Goal: Transaction & Acquisition: Purchase product/service

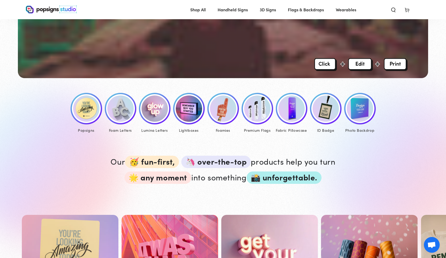
scroll to position [201, 0]
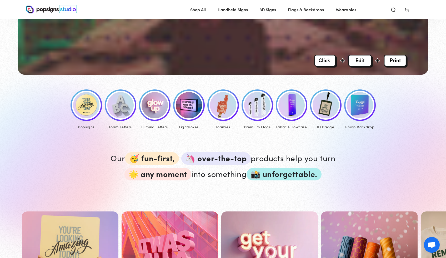
click at [319, 106] on img at bounding box center [325, 105] width 26 height 26
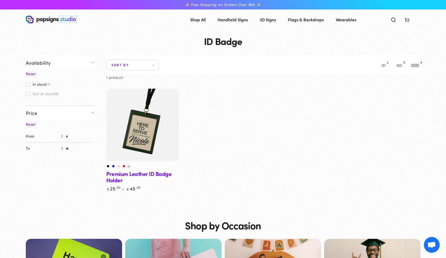
click at [149, 175] on link "Premium Leather ID Badge Holder" at bounding box center [142, 140] width 73 height 103
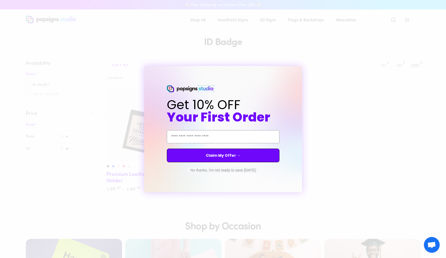
click at [216, 171] on button "No thanks, I'm not ready to save today" at bounding box center [222, 169] width 70 height 5
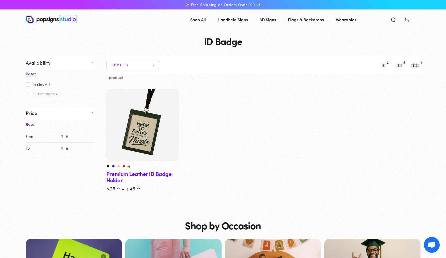
click at [146, 150] on img at bounding box center [142, 125] width 75 height 75
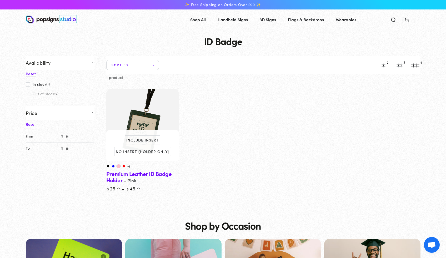
click at [118, 165] on link "Pink" at bounding box center [119, 166] width 4 height 4
click at [124, 165] on link "Red" at bounding box center [124, 166] width 4 height 4
click at [128, 166] on small "+1" at bounding box center [128, 166] width 3 height 4
click at [147, 142] on label "Include Insert" at bounding box center [142, 139] width 35 height 9
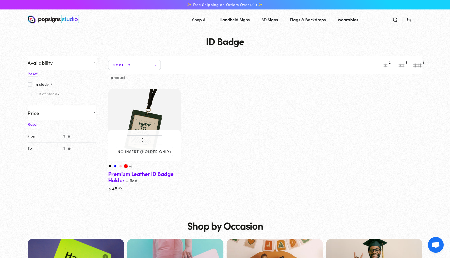
select select "**********"
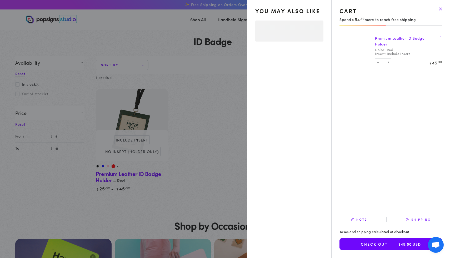
select select "**********"
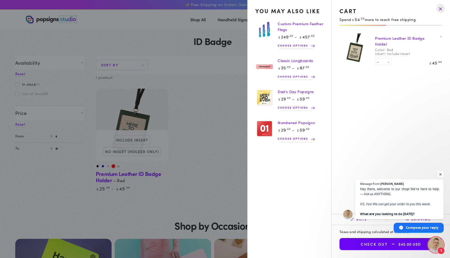
click at [439, 173] on span "Open chat" at bounding box center [440, 174] width 7 height 7
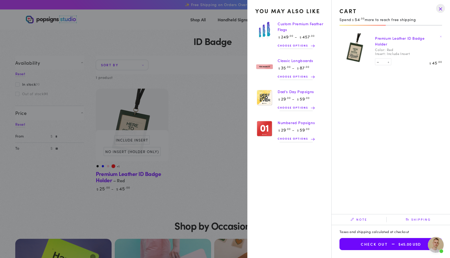
click at [400, 25] on summary "Cart 1 1 item" at bounding box center [407, 20] width 14 height 12
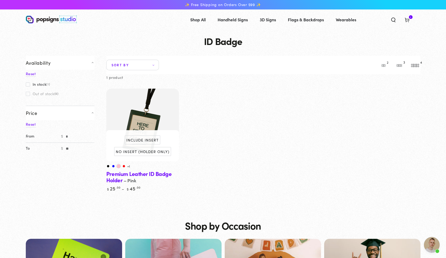
click at [118, 165] on link "Pink" at bounding box center [119, 166] width 4 height 4
click at [129, 166] on small "+1" at bounding box center [128, 166] width 3 height 4
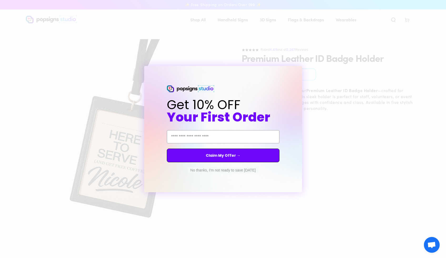
click at [358, 144] on div "Close dialog Get 10% OFF Your First Order Email Address Claim My Offer → No tha…" at bounding box center [223, 129] width 446 height 258
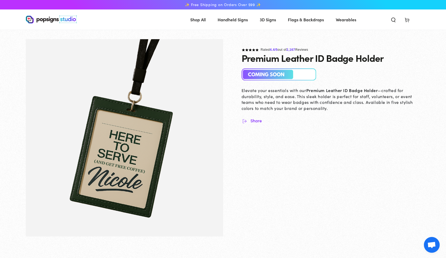
click at [258, 77] on img at bounding box center [278, 74] width 75 height 12
click at [165, 132] on img "Gallery Viewer" at bounding box center [124, 137] width 197 height 197
click at [408, 19] on use at bounding box center [406, 20] width 4 height 4
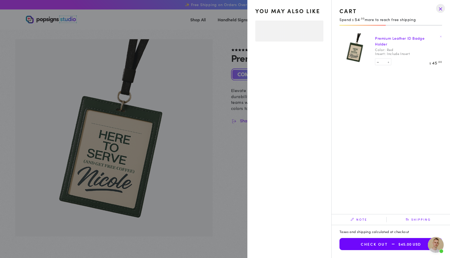
select select "**********"
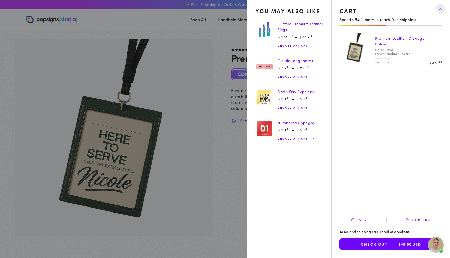
click at [400, 25] on summary "Cart 1 1 item" at bounding box center [407, 20] width 14 height 12
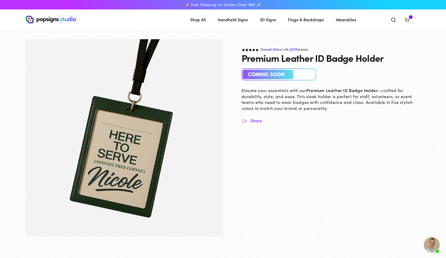
click at [341, 22] on span "Wearables" at bounding box center [345, 20] width 21 height 8
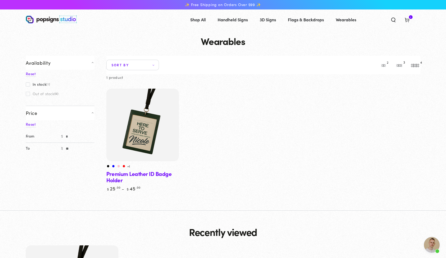
click at [384, 67] on button "2" at bounding box center [383, 65] width 11 height 11
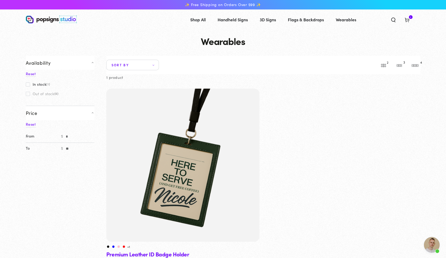
click at [399, 65] on button "3" at bounding box center [399, 65] width 11 height 11
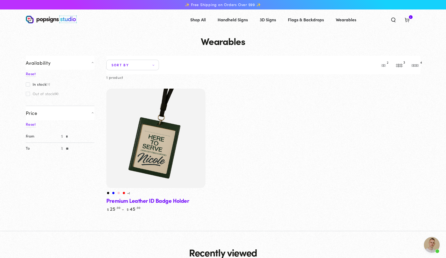
click at [419, 64] on button "4" at bounding box center [415, 65] width 11 height 11
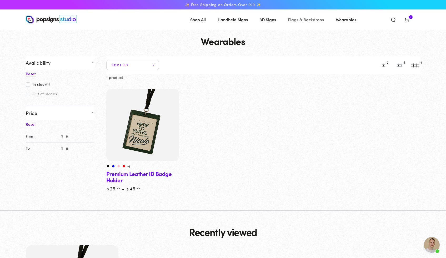
click at [292, 20] on span "Flags & Backdrops" at bounding box center [306, 20] width 36 height 8
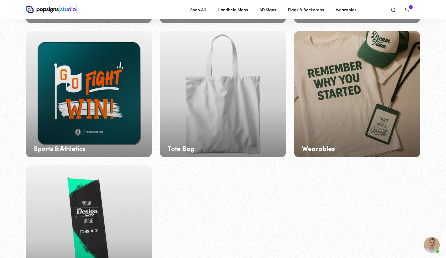
scroll to position [840, 0]
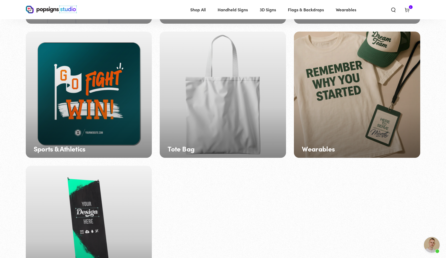
click at [339, 140] on div "Wearables" at bounding box center [357, 95] width 126 height 126
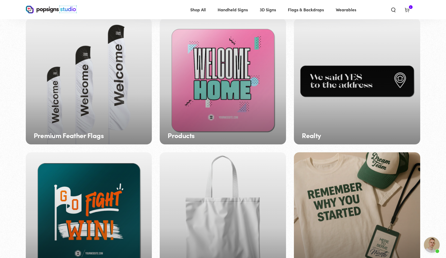
scroll to position [708, 0]
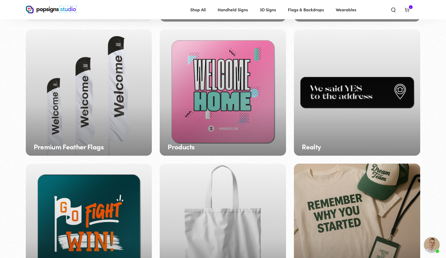
click at [264, 164] on div "Tote Bag" at bounding box center [223, 227] width 126 height 126
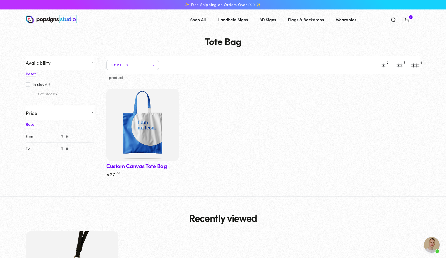
click at [156, 168] on link "Custom Canvas Tote Bag" at bounding box center [142, 133] width 73 height 89
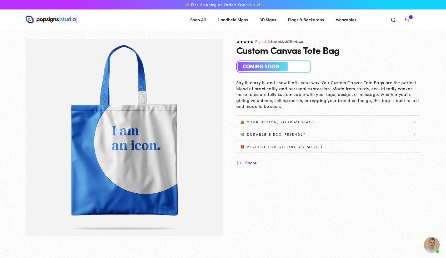
click at [272, 20] on span "3D Signs" at bounding box center [267, 20] width 16 height 8
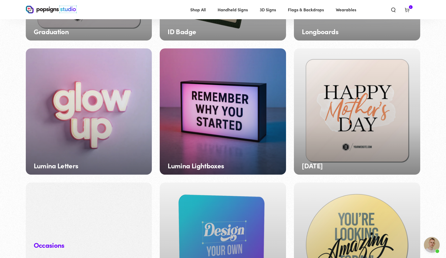
scroll to position [422, 0]
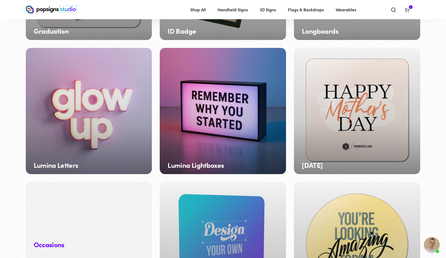
click at [104, 123] on div "Lumina Letters" at bounding box center [89, 111] width 126 height 126
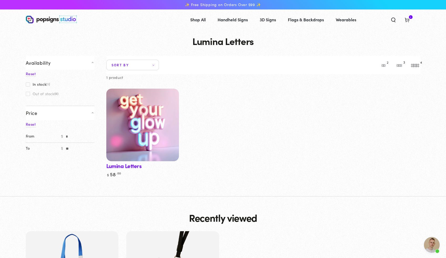
click at [148, 137] on img at bounding box center [142, 125] width 75 height 75
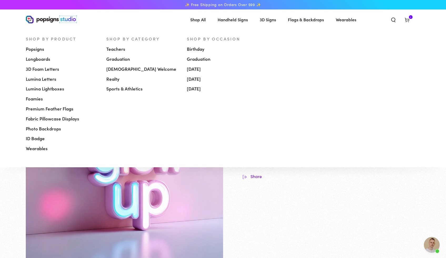
click at [131, 70] on span "[DEMOGRAPHIC_DATA] Welcome" at bounding box center [141, 69] width 70 height 6
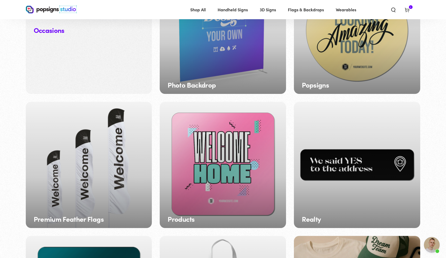
scroll to position [630, 0]
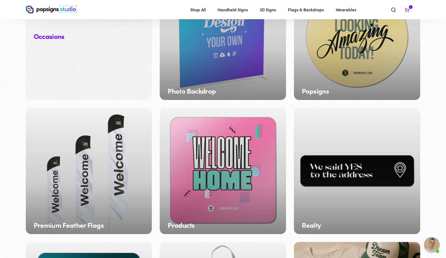
click at [228, 157] on div "Products" at bounding box center [223, 171] width 126 height 126
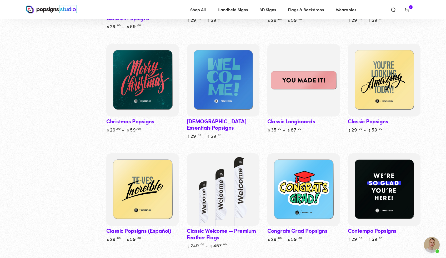
scroll to position [279, 0]
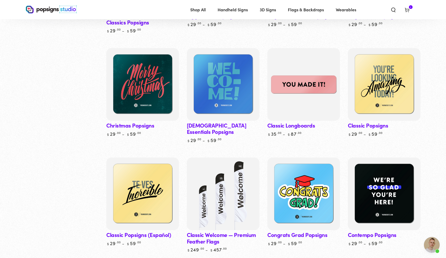
click at [246, 113] on link "[DEMOGRAPHIC_DATA] Essentials Popsigns" at bounding box center [223, 95] width 73 height 95
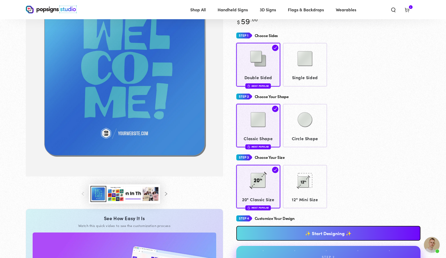
scroll to position [45, 0]
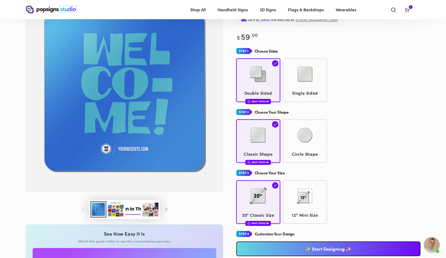
click at [117, 206] on button "Load image 3 in gallery view" at bounding box center [116, 209] width 16 height 16
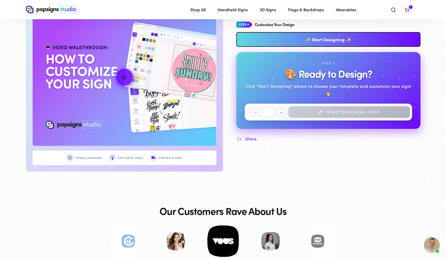
scroll to position [0, 0]
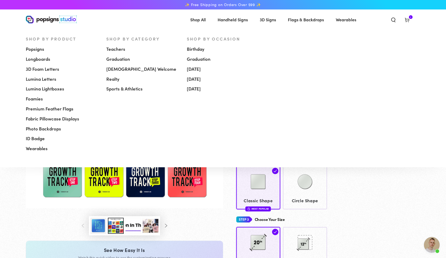
click at [37, 60] on span "Longboards" at bounding box center [38, 59] width 24 height 6
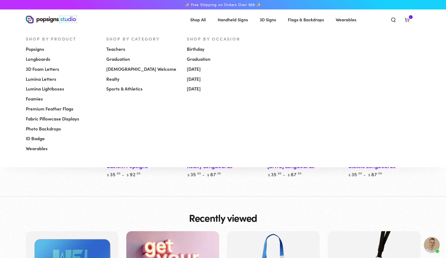
click at [55, 129] on span "Photo Backdrops" at bounding box center [43, 129] width 35 height 6
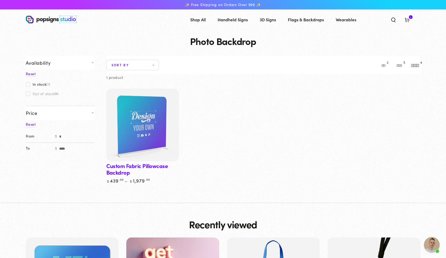
click at [157, 167] on link "Custom Fabric Pillowcase Backdrop" at bounding box center [142, 136] width 73 height 95
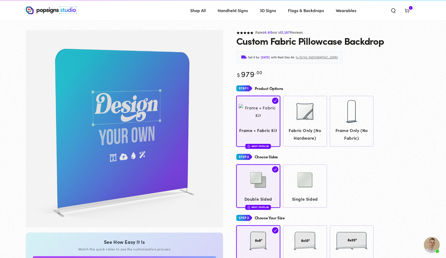
scroll to position [31, 0]
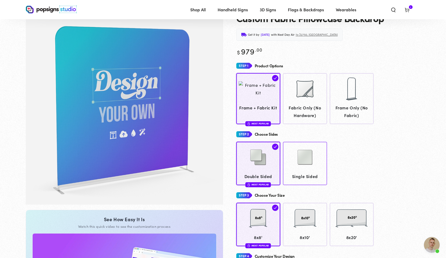
click at [309, 166] on img at bounding box center [305, 157] width 26 height 26
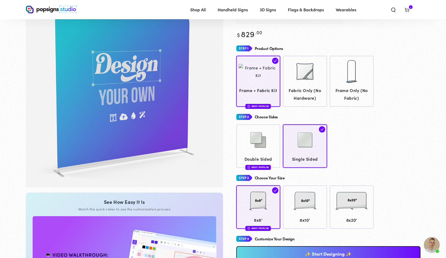
scroll to position [49, 0]
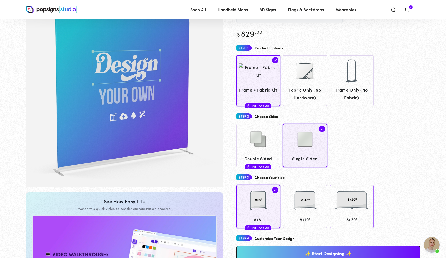
click at [368, 200] on div at bounding box center [351, 201] width 39 height 26
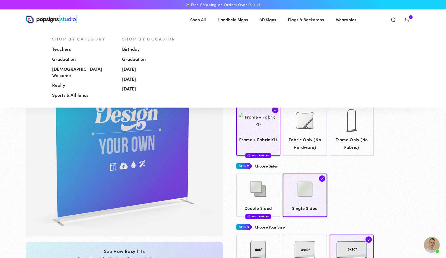
click at [75, 69] on span "[DEMOGRAPHIC_DATA] Welcome" at bounding box center [83, 72] width 62 height 13
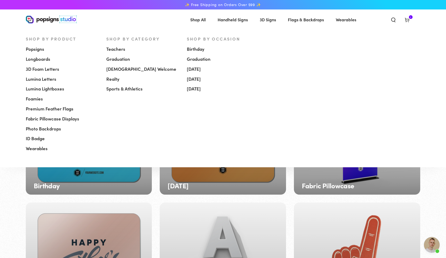
click at [37, 49] on span "Popsigns" at bounding box center [35, 49] width 18 height 6
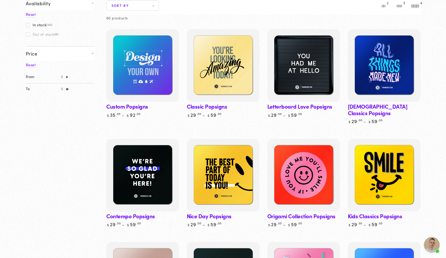
scroll to position [60, 0]
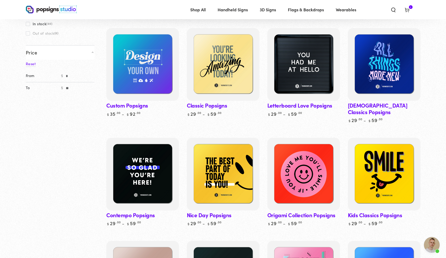
click at [400, 105] on link "[DEMOGRAPHIC_DATA] Classics Popsigns" at bounding box center [384, 75] width 73 height 95
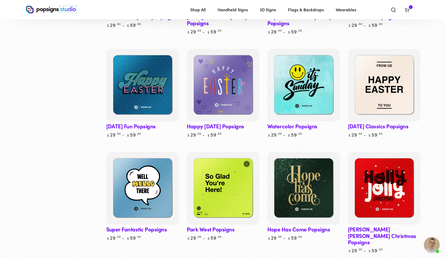
scroll to position [1309, 0]
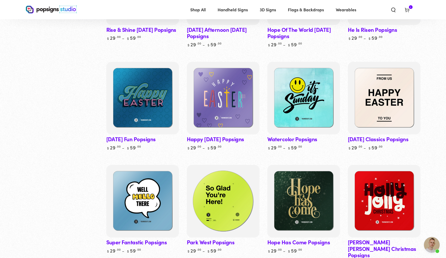
click at [223, 184] on img at bounding box center [222, 201] width 75 height 75
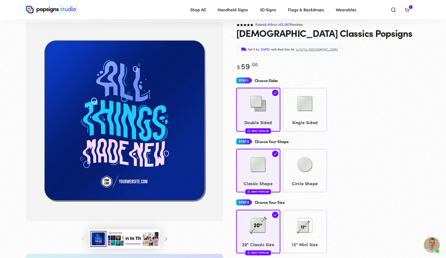
scroll to position [14, 0]
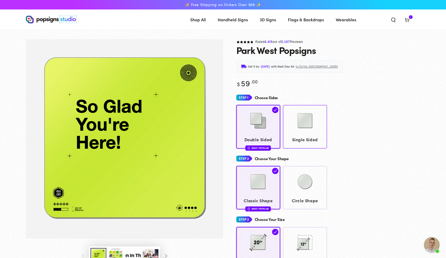
click at [307, 138] on span "Single Sided" at bounding box center [304, 140] width 39 height 8
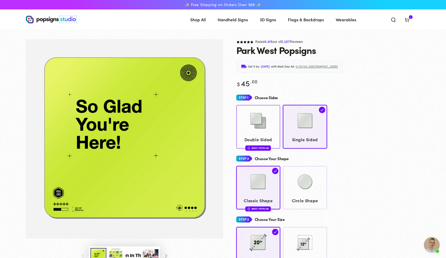
click at [266, 129] on img at bounding box center [258, 121] width 26 height 26
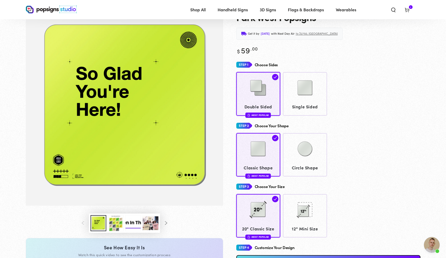
scroll to position [27, 0]
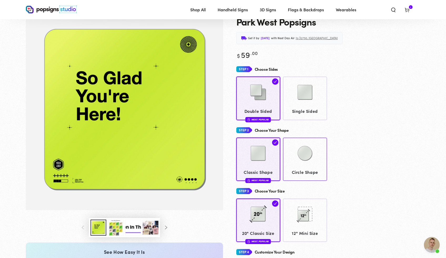
click at [319, 146] on span at bounding box center [322, 143] width 6 height 8
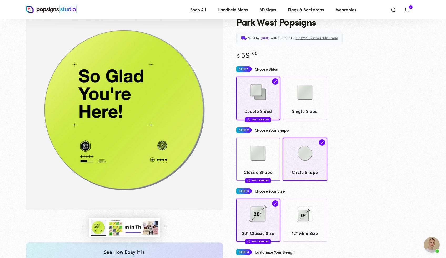
click at [263, 145] on img at bounding box center [258, 153] width 26 height 26
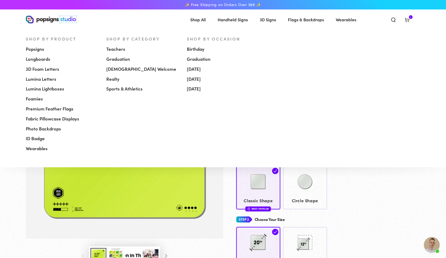
click at [39, 60] on span "Longboards" at bounding box center [38, 59] width 24 height 6
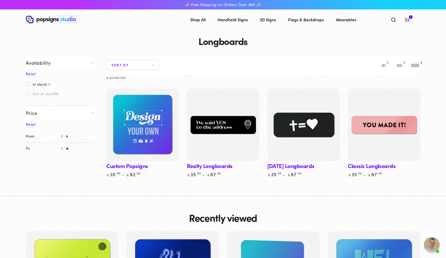
click at [324, 127] on img at bounding box center [303, 125] width 75 height 75
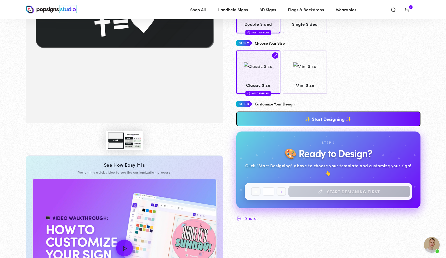
scroll to position [24, 0]
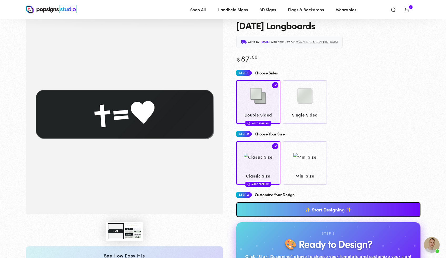
click at [134, 228] on button "Load image 3 in gallery view" at bounding box center [133, 231] width 16 height 16
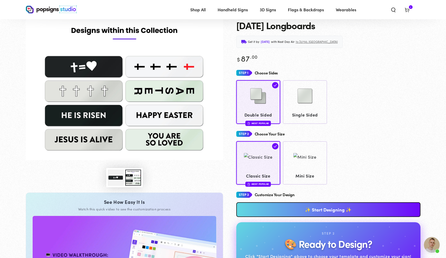
click at [161, 139] on img "Gallery Viewer" at bounding box center [124, 87] width 197 height 146
click at [104, 65] on img "Gallery Viewer" at bounding box center [124, 87] width 197 height 146
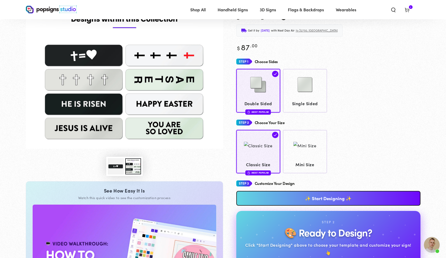
scroll to position [0, 0]
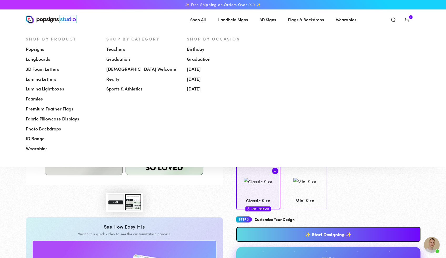
click at [39, 59] on span "Longboards" at bounding box center [38, 59] width 24 height 6
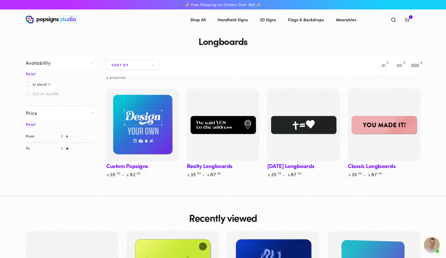
click at [123, 166] on link "Custom Popsigns" at bounding box center [142, 133] width 73 height 89
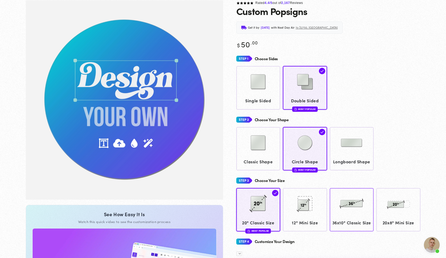
click at [349, 196] on link "36x10" Classic Size" at bounding box center [351, 209] width 44 height 43
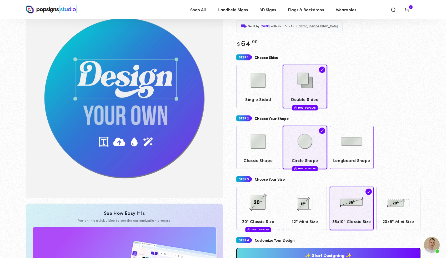
click at [346, 167] on link "Longboard Shape" at bounding box center [351, 147] width 44 height 43
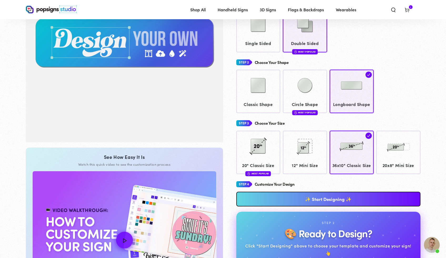
scroll to position [96, 0]
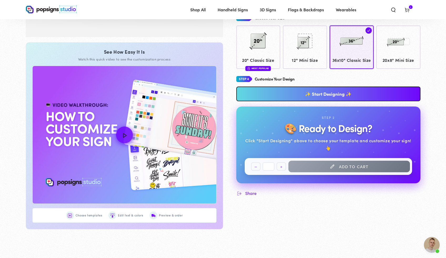
click at [381, 101] on link "✨ Start Designing ✨" at bounding box center [328, 93] width 184 height 15
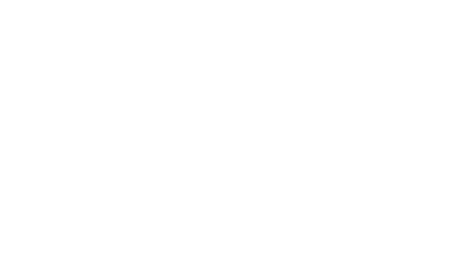
scroll to position [0, 0]
type textarea "An ancient tree with a door leading to a magical world"
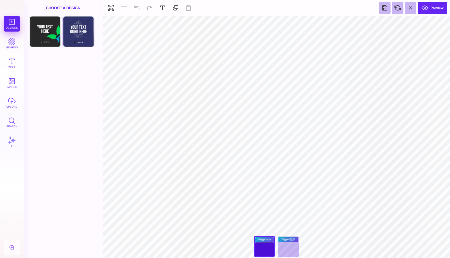
type input "#F1F1F2"
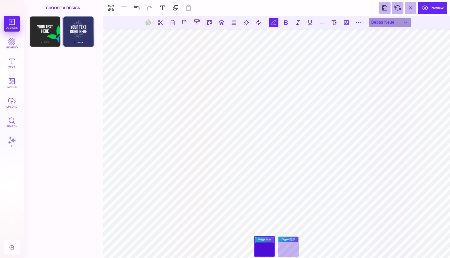
scroll to position [0, 2]
type textarea "**********"
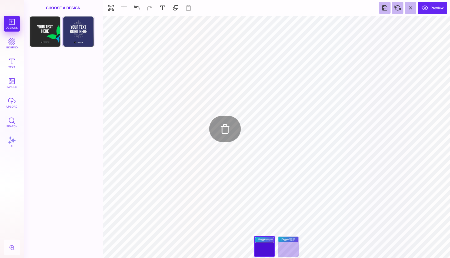
type input "#E7F3F59E"
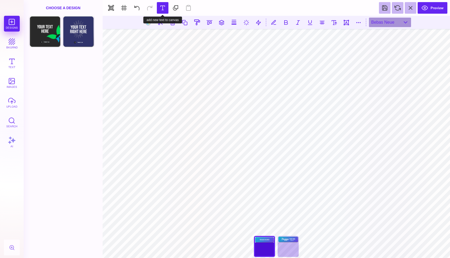
click at [162, 9] on button at bounding box center [163, 8] width 12 height 12
click at [405, 22] on div "Bebas Neue" at bounding box center [390, 22] width 42 height 9
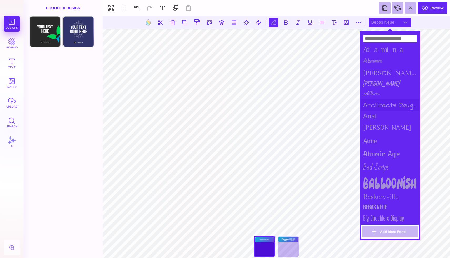
click at [392, 102] on div "Architects Daughter" at bounding box center [390, 105] width 58 height 12
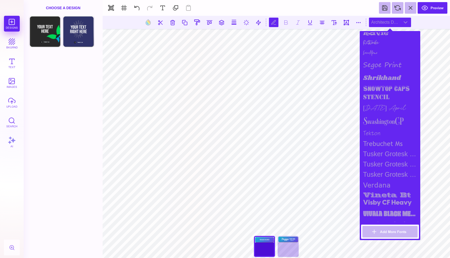
scroll to position [598, 0]
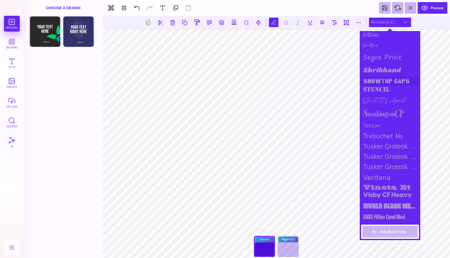
click at [383, 78] on div "snowtop caps" at bounding box center [390, 81] width 58 height 9
click at [381, 85] on div "stencil" at bounding box center [390, 89] width 58 height 9
click at [396, 196] on div "Visby CF Heavy" at bounding box center [390, 195] width 58 height 11
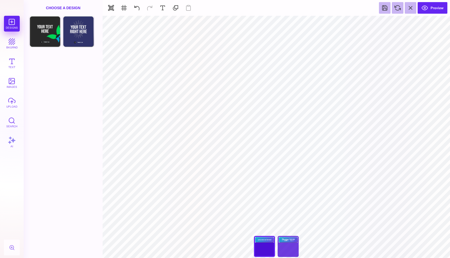
click at [292, 250] on div "Back" at bounding box center [287, 246] width 21 height 21
click at [269, 251] on div "Front" at bounding box center [264, 246] width 21 height 21
type input "#FFFFFF"
click at [252, 21] on button at bounding box center [253, 22] width 10 height 10
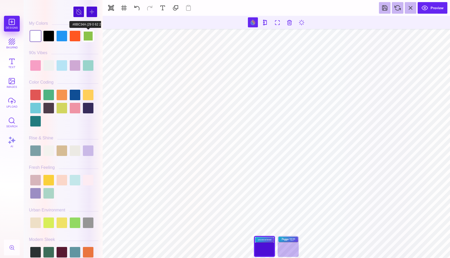
click at [89, 35] on div at bounding box center [88, 36] width 11 height 11
click at [76, 38] on div at bounding box center [75, 36] width 11 height 11
click at [37, 37] on div at bounding box center [35, 36] width 11 height 11
click at [47, 38] on div at bounding box center [48, 36] width 11 height 11
click at [49, 66] on div at bounding box center [48, 65] width 11 height 11
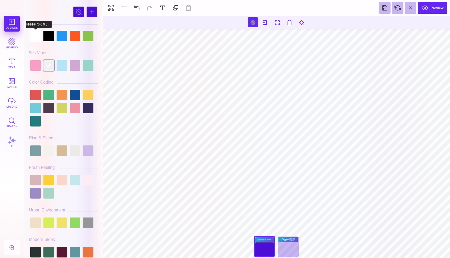
click at [39, 35] on div at bounding box center [35, 36] width 11 height 11
click at [38, 64] on div at bounding box center [35, 65] width 11 height 11
click at [48, 66] on div at bounding box center [48, 65] width 11 height 11
click at [61, 67] on div at bounding box center [62, 65] width 11 height 11
click at [74, 68] on div at bounding box center [75, 65] width 11 height 11
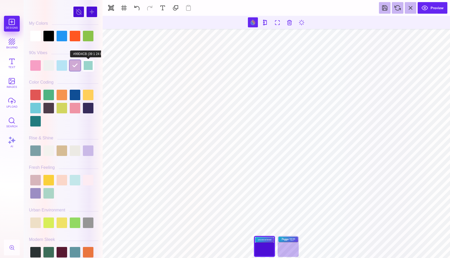
click at [91, 69] on div at bounding box center [88, 65] width 11 height 11
click at [81, 123] on div at bounding box center [63, 107] width 69 height 39
click at [62, 109] on div at bounding box center [62, 108] width 11 height 11
click at [103, 49] on section "Designs bkgrnd Text images upload Search AI #D2D661" at bounding box center [225, 129] width 450 height 258
click at [90, 181] on div at bounding box center [88, 180] width 11 height 11
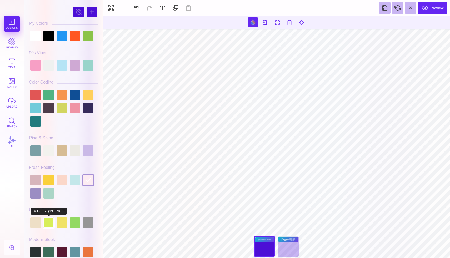
click at [51, 224] on div at bounding box center [48, 222] width 11 height 11
click at [76, 225] on div at bounding box center [75, 222] width 11 height 11
type input "#E7F3F59E"
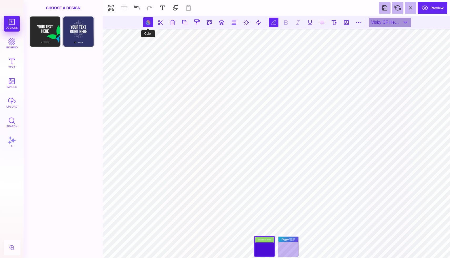
click at [145, 20] on button at bounding box center [148, 22] width 10 height 10
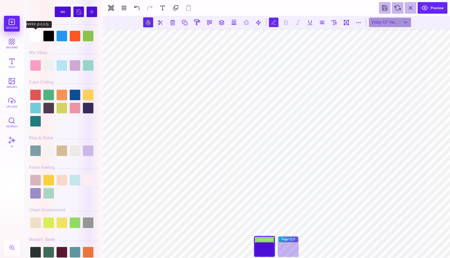
click at [33, 35] on div at bounding box center [35, 36] width 11 height 11
type input "#FFFFFF"
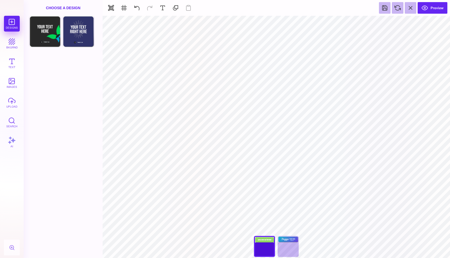
type input "#92D963"
click at [265, 23] on button at bounding box center [265, 22] width 10 height 10
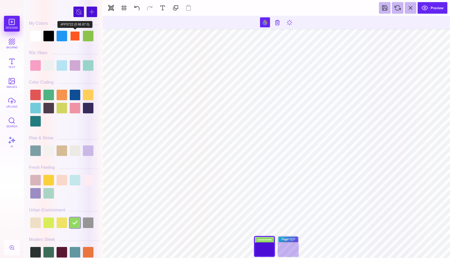
click at [75, 37] on div at bounding box center [75, 36] width 11 height 11
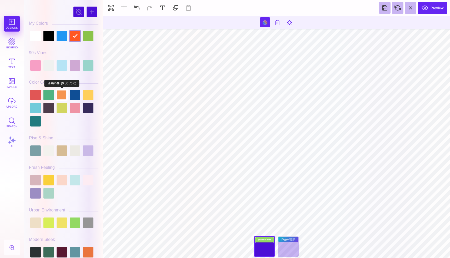
click at [64, 93] on div at bounding box center [62, 95] width 11 height 11
click at [61, 108] on div at bounding box center [62, 108] width 11 height 11
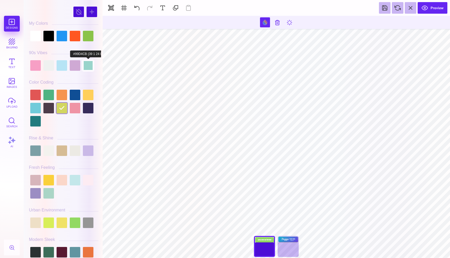
click at [86, 67] on div at bounding box center [88, 65] width 11 height 11
click at [75, 67] on div at bounding box center [75, 65] width 11 height 11
click at [64, 67] on div at bounding box center [62, 65] width 11 height 11
click at [49, 68] on div at bounding box center [48, 65] width 11 height 11
click at [36, 69] on div at bounding box center [35, 65] width 11 height 11
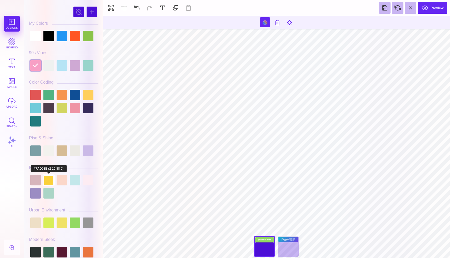
click at [48, 182] on div at bounding box center [48, 180] width 11 height 11
click at [50, 222] on div at bounding box center [48, 222] width 11 height 11
type input "#D8EE59"
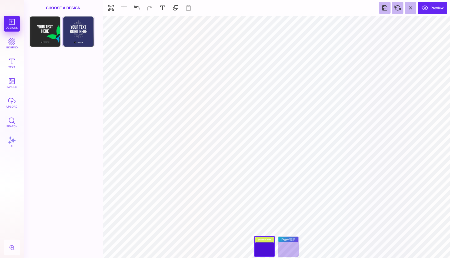
click at [272, 247] on div "***** **** Front Back" at bounding box center [276, 248] width 53 height 24
click at [266, 252] on div "***** **** Front Back" at bounding box center [276, 248] width 53 height 24
click at [291, 253] on div "Back" at bounding box center [287, 246] width 21 height 21
click at [270, 252] on div "Front" at bounding box center [264, 246] width 21 height 21
click at [426, 9] on button "Preview" at bounding box center [432, 8] width 30 height 12
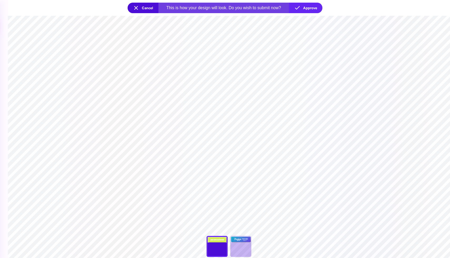
click at [139, 9] on button "Cancel" at bounding box center [143, 8] width 31 height 11
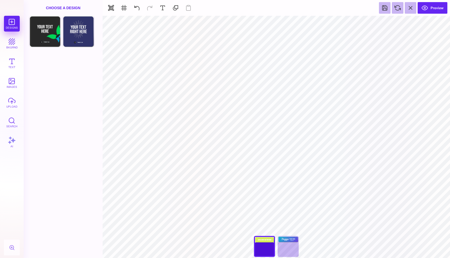
type input "#FFFFFF"
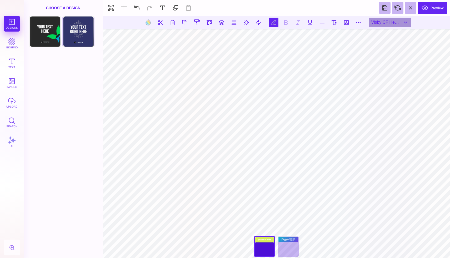
type textarea "**********"
click at [334, 23] on button at bounding box center [333, 22] width 9 height 9
type input "***"
drag, startPoint x: 318, startPoint y: 36, endPoint x: 328, endPoint y: 35, distance: 10.6
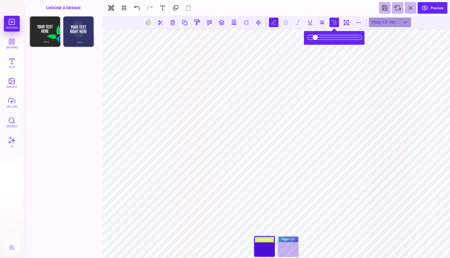
type input "*****"
click at [328, 35] on input "range" at bounding box center [334, 37] width 53 height 4
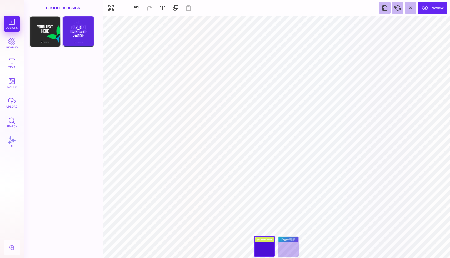
click at [78, 36] on div "Choose Design" at bounding box center [78, 31] width 31 height 30
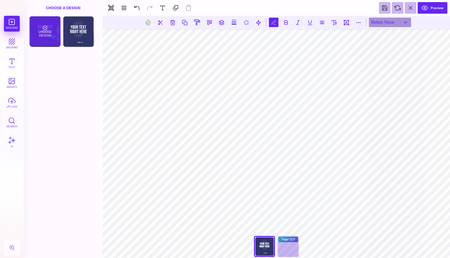
click at [50, 36] on div "Choose Design" at bounding box center [44, 31] width 31 height 30
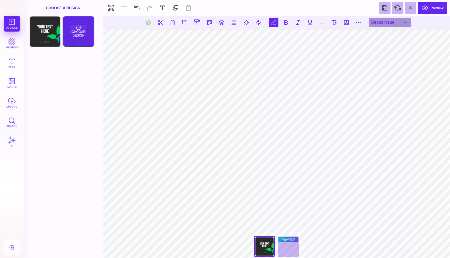
click at [77, 35] on div "Choose Design" at bounding box center [78, 31] width 31 height 30
type input "****"
type textarea "*"
type textarea "******* ** *****"
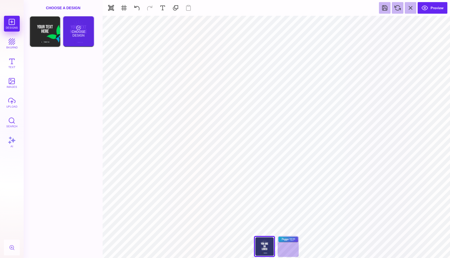
type input "#B3B4B4"
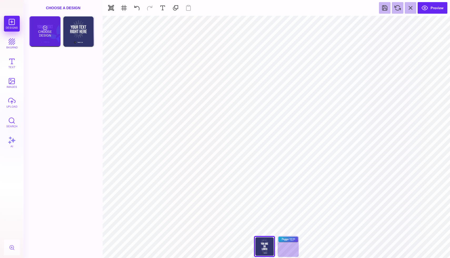
click at [44, 28] on div "Choose Design" at bounding box center [44, 31] width 31 height 30
type input "****"
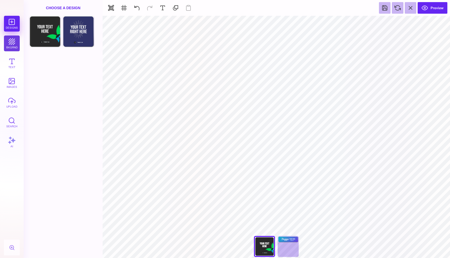
click at [12, 45] on button "bkgrnd" at bounding box center [12, 43] width 16 height 16
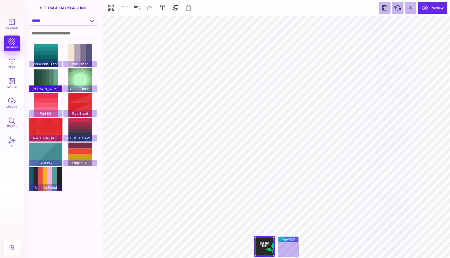
click at [43, 80] on div "[PERSON_NAME]" at bounding box center [45, 80] width 33 height 24
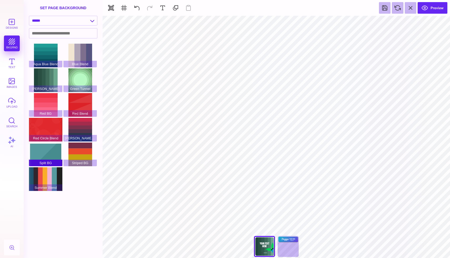
click at [46, 154] on div "Split BG" at bounding box center [45, 155] width 33 height 24
type input "#FFFFFF"
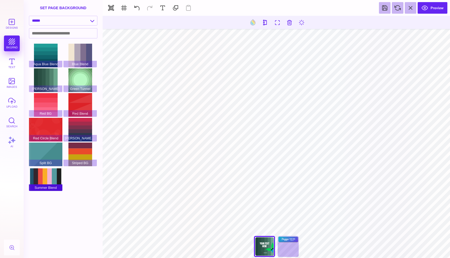
click at [50, 178] on div "Summer Blend" at bounding box center [45, 179] width 33 height 24
click at [78, 79] on div "Green Tunnel" at bounding box center [79, 80] width 33 height 24
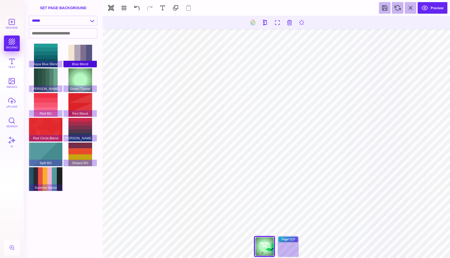
click at [75, 55] on div "Blue Blend" at bounding box center [79, 56] width 33 height 24
click at [91, 21] on select "**********" at bounding box center [63, 20] width 68 height 9
select select "**********"
click at [29, 16] on select "**********" at bounding box center [63, 20] width 68 height 9
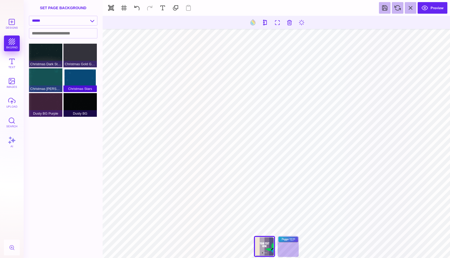
click at [78, 82] on div "Christmas Stars" at bounding box center [79, 80] width 33 height 24
click at [81, 106] on div "Dusty BG" at bounding box center [79, 105] width 33 height 24
click at [44, 105] on div "Dusty BG Purple" at bounding box center [45, 105] width 33 height 24
click at [44, 82] on div "Christmas [PERSON_NAME]" at bounding box center [45, 80] width 33 height 24
click at [78, 56] on div "Christmas Gold Gilded" at bounding box center [79, 56] width 33 height 24
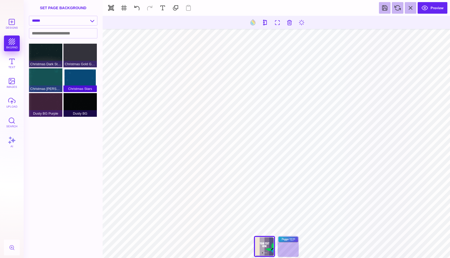
click at [85, 80] on div "Christmas Stars" at bounding box center [79, 80] width 33 height 24
click at [11, 77] on button "images" at bounding box center [12, 83] width 16 height 16
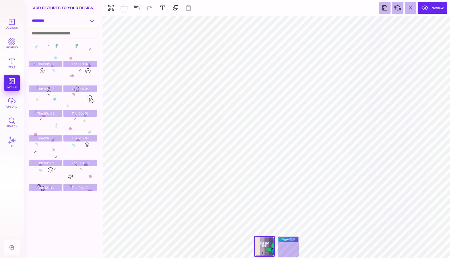
click at [90, 20] on select "**********" at bounding box center [63, 20] width 68 height 9
select select "**********"
click at [29, 16] on select "**********" at bounding box center [63, 20] width 68 height 9
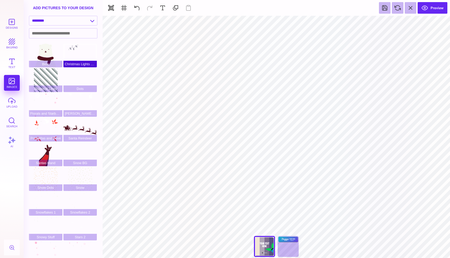
click at [77, 51] on div "Christmas Lights Frame" at bounding box center [79, 56] width 33 height 24
type input "#131333"
click at [406, 9] on button at bounding box center [410, 8] width 12 height 12
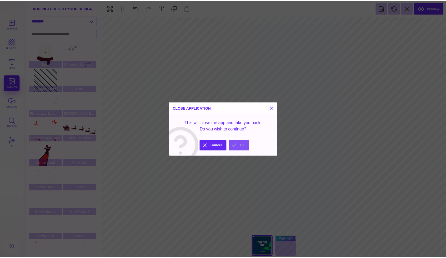
drag, startPoint x: 238, startPoint y: 146, endPoint x: 224, endPoint y: 124, distance: 26.3
click at [238, 146] on button "Ok" at bounding box center [241, 146] width 20 height 11
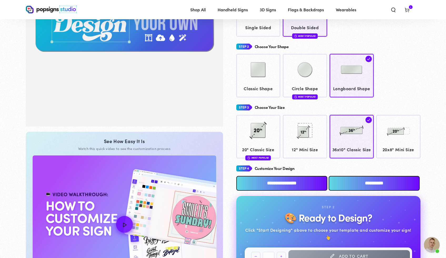
scroll to position [116, 0]
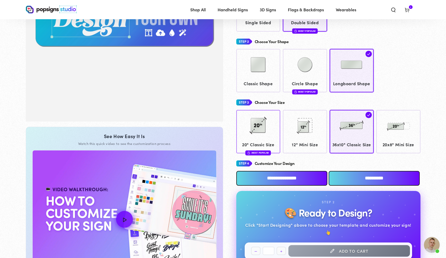
click at [263, 123] on img at bounding box center [258, 125] width 26 height 26
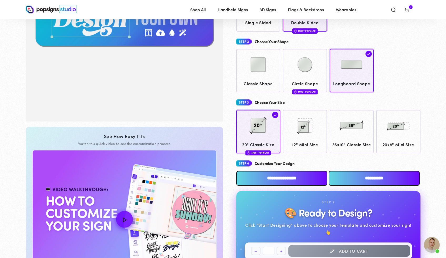
click at [350, 182] on input "**********" at bounding box center [373, 178] width 91 height 15
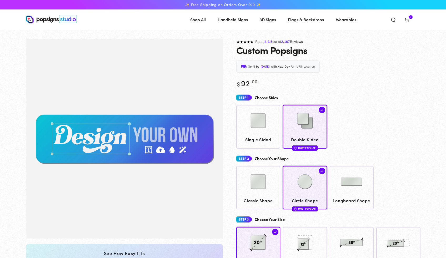
scroll to position [115, 0]
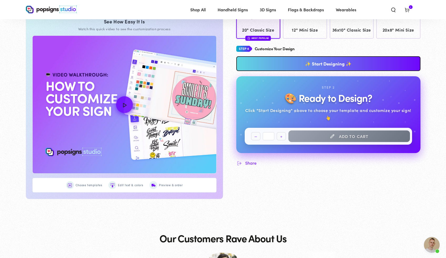
scroll to position [232, 0]
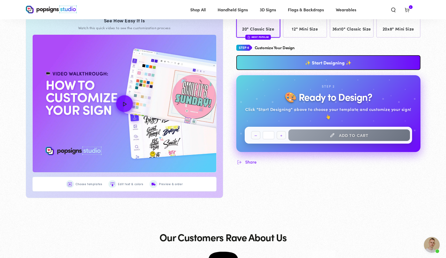
click at [331, 102] on h2 "🎨 Ready to Design?" at bounding box center [327, 96] width 87 height 11
click at [320, 70] on link "✨ Start Designing ✨" at bounding box center [328, 62] width 184 height 15
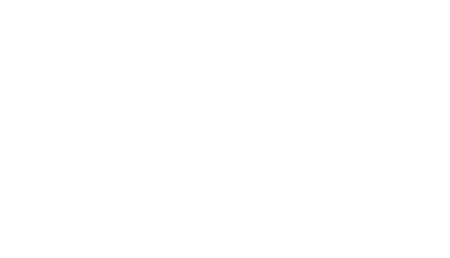
scroll to position [0, 0]
type textarea "An ancient tree with a door leading to a magical world"
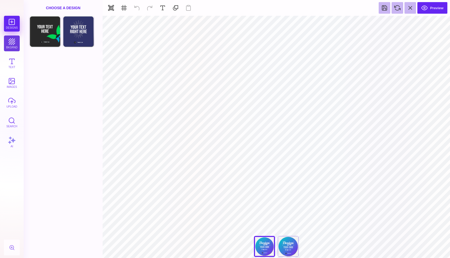
click at [12, 44] on button "bkgrnd" at bounding box center [12, 43] width 16 height 16
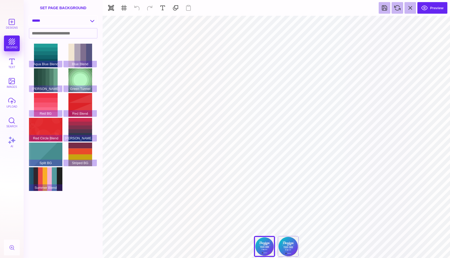
click at [71, 22] on select "**********" at bounding box center [63, 20] width 68 height 9
click at [29, 16] on select "**********" at bounding box center [63, 20] width 68 height 9
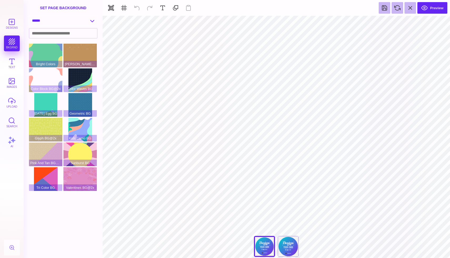
click at [93, 17] on select "**********" at bounding box center [63, 20] width 68 height 9
select select "**********"
click at [29, 16] on select "**********" at bounding box center [63, 20] width 68 height 9
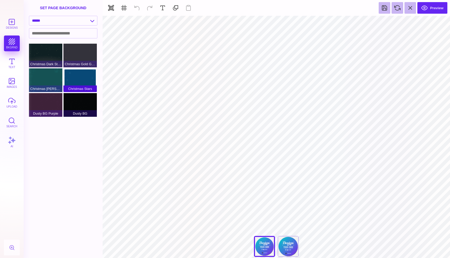
click at [83, 81] on div "Christmas Stars" at bounding box center [79, 80] width 33 height 24
type input "#FFFFFF"
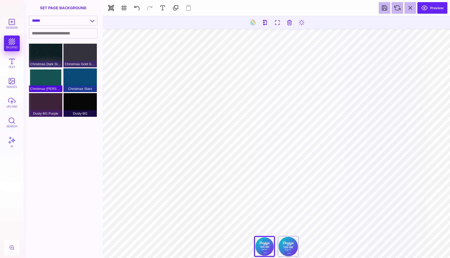
click at [47, 80] on div "Christmas [PERSON_NAME]" at bounding box center [45, 80] width 33 height 24
click at [82, 82] on div "Christmas Stars" at bounding box center [79, 80] width 33 height 24
click at [74, 59] on div "Christmas Gold Gilded" at bounding box center [79, 56] width 33 height 24
click at [81, 74] on div "Christmas Stars" at bounding box center [79, 80] width 33 height 24
click at [55, 55] on div "Christmas Dark Starry" at bounding box center [45, 56] width 33 height 24
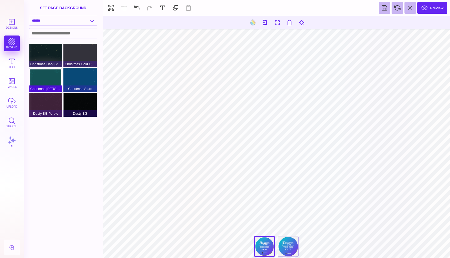
click at [52, 81] on div "Christmas [PERSON_NAME]" at bounding box center [45, 80] width 33 height 24
click at [92, 84] on div "Christmas Stars" at bounding box center [79, 80] width 33 height 24
click at [16, 82] on button "images" at bounding box center [12, 83] width 16 height 16
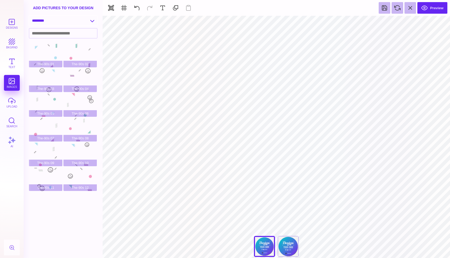
click at [67, 20] on select "**********" at bounding box center [63, 20] width 68 height 9
select select "**********"
click at [29, 16] on select "**********" at bounding box center [63, 20] width 68 height 9
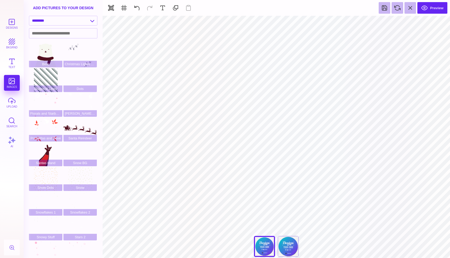
drag, startPoint x: 100, startPoint y: 123, endPoint x: 100, endPoint y: 150, distance: 26.6
click at [100, 150] on div "The-90s 01 The-90s 02 The-90s 03 The-90s 04 The-90s 05 The-90s 06 The-90s 07 Th…" at bounding box center [65, 151] width 72 height 214
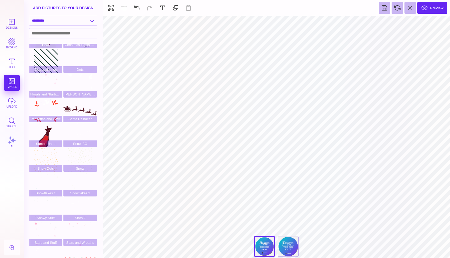
scroll to position [34, 0]
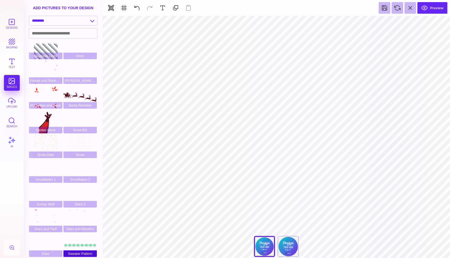
click at [83, 240] on div "Sweater Pattern" at bounding box center [79, 245] width 33 height 24
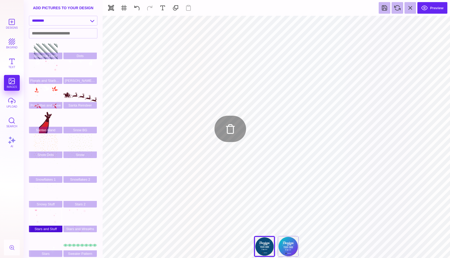
click at [44, 218] on div "Stars and Stuff" at bounding box center [45, 220] width 33 height 24
click at [49, 213] on div "Stars and Stuff" at bounding box center [45, 220] width 33 height 24
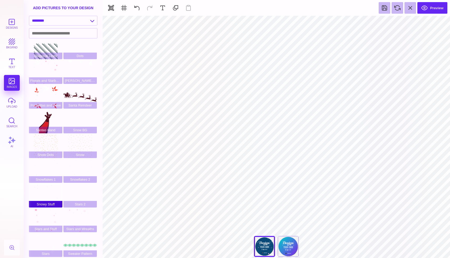
click at [48, 191] on div "Snowy Stuff" at bounding box center [45, 196] width 33 height 24
type input "#F1F2F3"
click at [103, 91] on section "Designs bkgrnd Text images upload Search AI set page background Bear" at bounding box center [225, 129] width 450 height 258
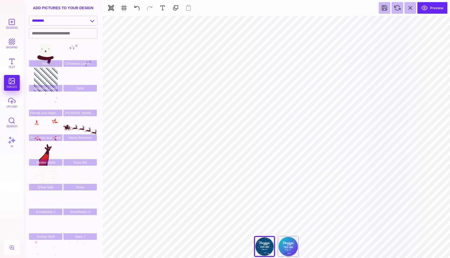
scroll to position [0, 0]
click at [45, 131] on div "Ponsettas and Dove" at bounding box center [45, 130] width 33 height 24
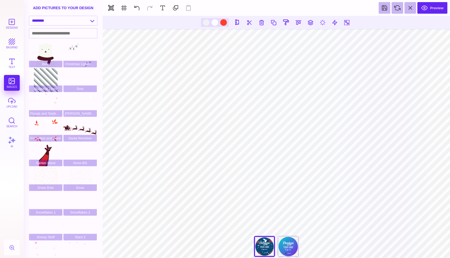
drag, startPoint x: 100, startPoint y: 114, endPoint x: 101, endPoint y: 79, distance: 35.0
click at [101, 79] on section "**********" at bounding box center [63, 129] width 79 height 258
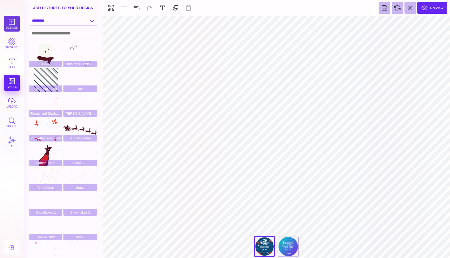
click at [12, 24] on button "Designs" at bounding box center [12, 24] width 16 height 16
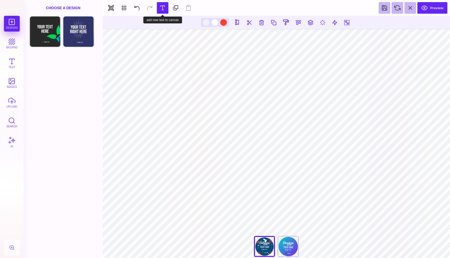
click at [162, 11] on button at bounding box center [163, 8] width 12 height 12
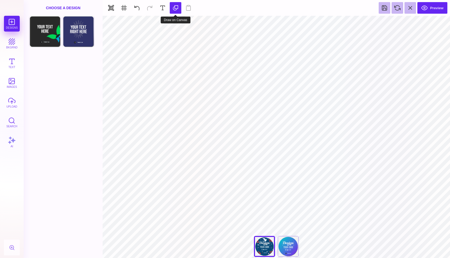
click at [176, 8] on button at bounding box center [176, 8] width 12 height 12
click at [284, 203] on section "***** **** Front Back" at bounding box center [276, 137] width 347 height 242
drag, startPoint x: 288, startPoint y: 200, endPoint x: 292, endPoint y: 209, distance: 10.3
click at [292, 209] on section "***** **** Front Back" at bounding box center [276, 137] width 347 height 242
click at [278, 209] on section "***** **** Front Back" at bounding box center [276, 137] width 347 height 242
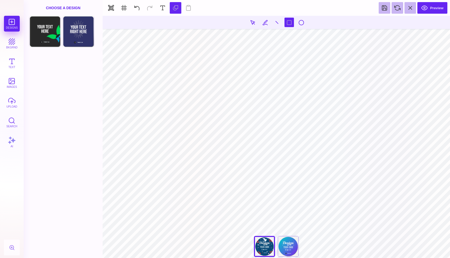
click at [292, 203] on section "***** **** Front Back" at bounding box center [276, 137] width 347 height 242
drag, startPoint x: 292, startPoint y: 203, endPoint x: 327, endPoint y: 215, distance: 37.5
click at [327, 215] on section "***** **** Front Back" at bounding box center [276, 137] width 347 height 242
click at [320, 210] on section "***** **** Front Back" at bounding box center [276, 137] width 347 height 242
click at [164, 4] on button at bounding box center [163, 8] width 12 height 12
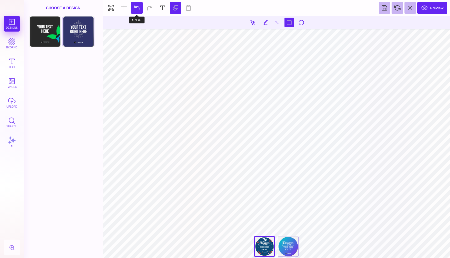
click at [136, 9] on button at bounding box center [137, 8] width 12 height 12
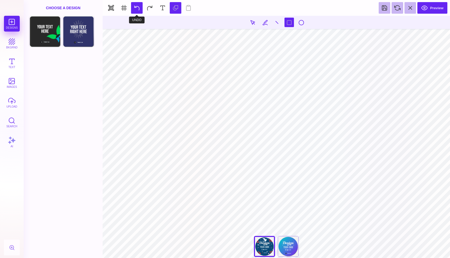
click at [136, 9] on button at bounding box center [137, 8] width 12 height 12
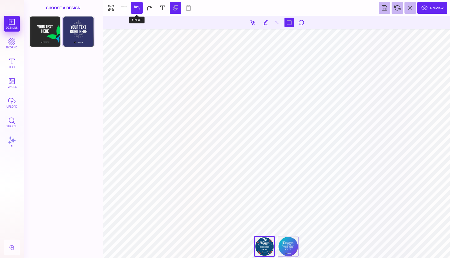
click at [136, 9] on button at bounding box center [137, 8] width 12 height 12
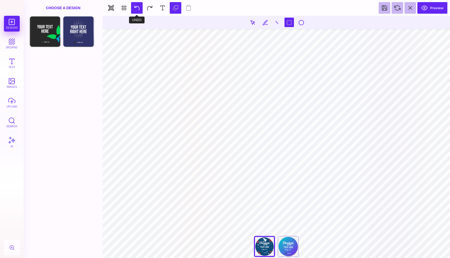
click at [136, 9] on button at bounding box center [137, 8] width 12 height 12
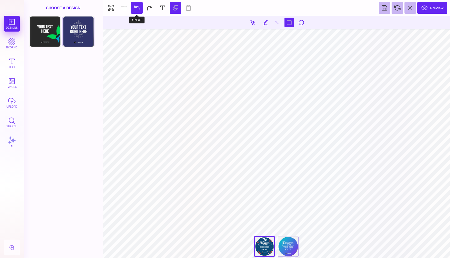
click at [136, 9] on button at bounding box center [137, 8] width 12 height 12
click at [288, 113] on section "***** **** Front Back" at bounding box center [276, 137] width 347 height 242
drag, startPoint x: 282, startPoint y: 105, endPoint x: 289, endPoint y: 110, distance: 9.3
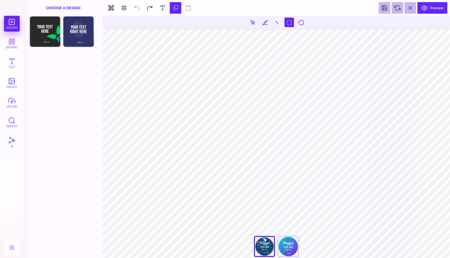
click at [289, 110] on section "***** **** Front Back" at bounding box center [276, 137] width 347 height 242
click at [136, 9] on button at bounding box center [137, 8] width 12 height 12
click at [136, 9] on section "Preview" at bounding box center [276, 8] width 347 height 16
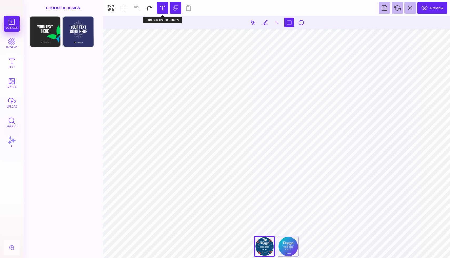
click at [163, 8] on button at bounding box center [163, 8] width 12 height 12
click at [141, 8] on button at bounding box center [137, 8] width 12 height 12
click at [141, 8] on section "Preview" at bounding box center [276, 8] width 347 height 16
click at [203, 226] on section "***** **** Front Back" at bounding box center [276, 137] width 347 height 242
drag, startPoint x: 218, startPoint y: 216, endPoint x: 265, endPoint y: 193, distance: 51.5
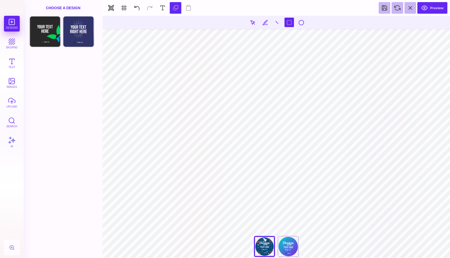
click at [266, 194] on section "***** **** Front Back" at bounding box center [276, 137] width 347 height 242
click at [138, 6] on button at bounding box center [137, 8] width 12 height 12
click at [291, 247] on div "Back" at bounding box center [287, 246] width 21 height 21
click at [289, 107] on section "***** **** Front Back" at bounding box center [276, 137] width 347 height 242
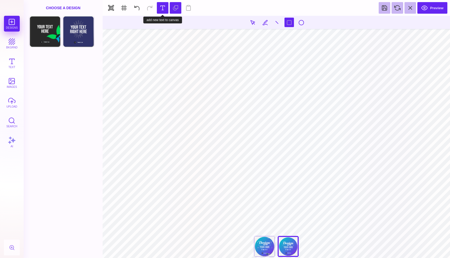
click at [164, 11] on button at bounding box center [163, 8] width 12 height 12
click at [297, 96] on section "***** **** Front Back" at bounding box center [276, 137] width 347 height 242
drag, startPoint x: 297, startPoint y: 96, endPoint x: 306, endPoint y: 74, distance: 23.8
click at [306, 74] on section "***** **** Front Back" at bounding box center [276, 137] width 347 height 242
click at [139, 7] on button at bounding box center [137, 8] width 12 height 12
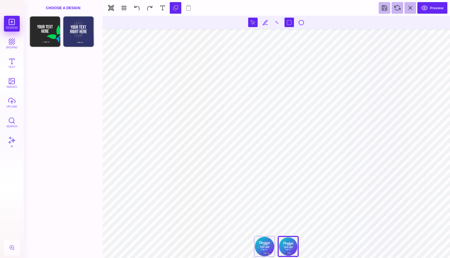
click at [254, 22] on button at bounding box center [252, 22] width 9 height 9
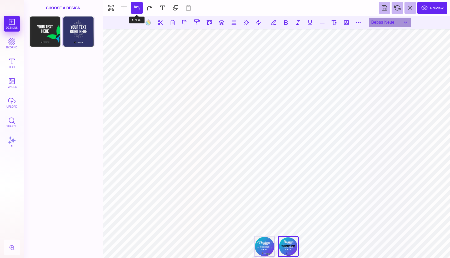
click at [139, 8] on button at bounding box center [137, 8] width 12 height 12
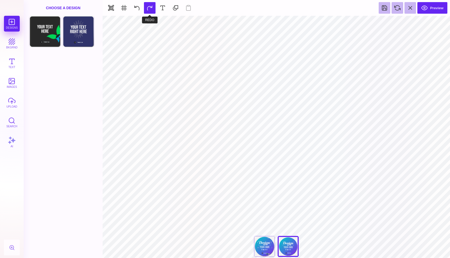
type input "#E7F3F59E"
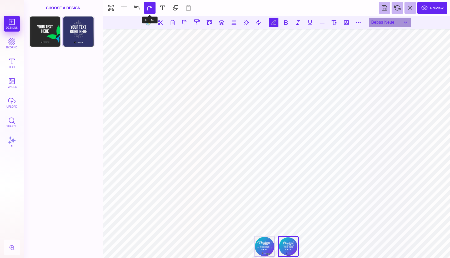
scroll to position [0, 1]
type textarea "*********"
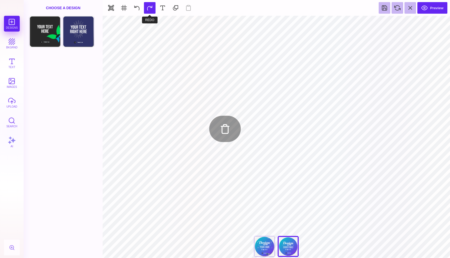
type input "#E7F3F5"
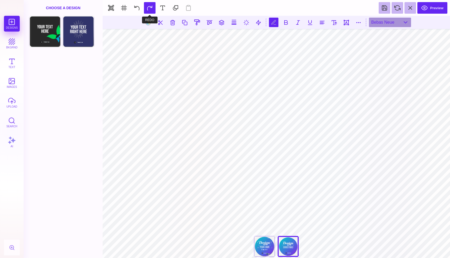
type textarea "*"
type textarea "******* ****"
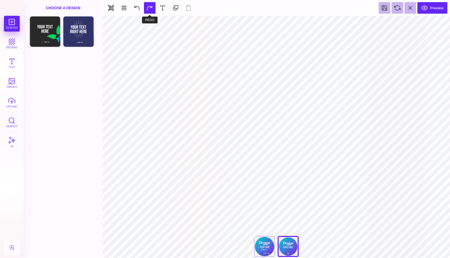
type input "#F1F1F2"
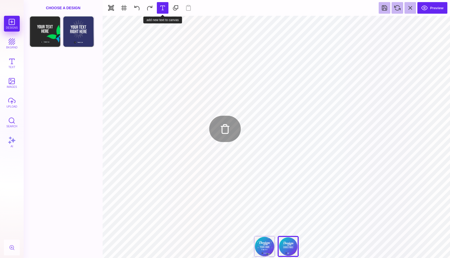
click at [165, 3] on button at bounding box center [163, 8] width 12 height 12
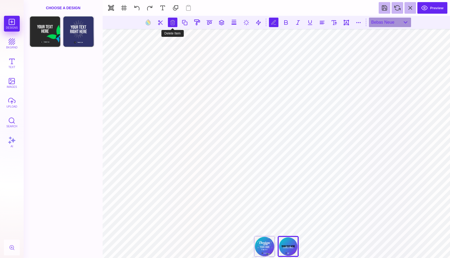
scroll to position [0, 1]
type textarea "*****"
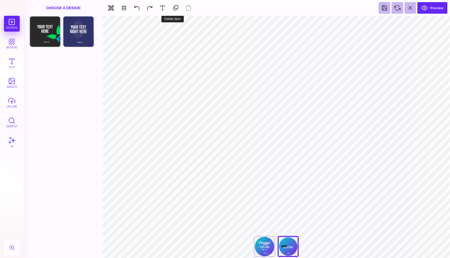
type input "#000000"
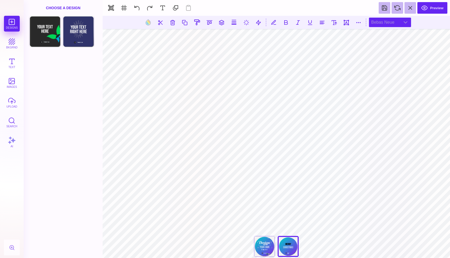
click at [404, 20] on div "Bebas Neue" at bounding box center [390, 22] width 42 height 9
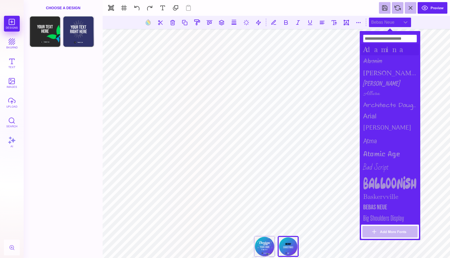
click at [376, 48] on div "Adamina" at bounding box center [390, 50] width 58 height 12
click at [378, 72] on div "[PERSON_NAME]" at bounding box center [390, 73] width 58 height 11
click at [395, 143] on div "Atma" at bounding box center [390, 141] width 58 height 13
drag, startPoint x: 419, startPoint y: 48, endPoint x: 419, endPoint y: 119, distance: 71.3
click at [419, 119] on div "[PERSON_NAME] [PERSON_NAME] Architects Daughter arial [PERSON_NAME] Atma Atomic…" at bounding box center [389, 135] width 60 height 209
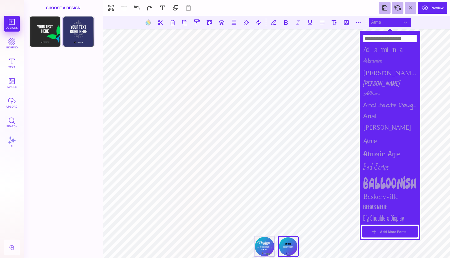
drag, startPoint x: 410, startPoint y: 214, endPoint x: 411, endPoint y: 231, distance: 16.6
click at [411, 231] on section "[PERSON_NAME] [PERSON_NAME] Architects Daughter arial [PERSON_NAME] Atma Atomic…" at bounding box center [390, 135] width 58 height 206
click at [420, 229] on body "Designs bkgrnd Text images upload Search AI set page background" at bounding box center [225, 129] width 450 height 258
click at [404, 222] on section "[PERSON_NAME] [PERSON_NAME] Architects Daughter arial [PERSON_NAME] Atma Atomic…" at bounding box center [390, 135] width 58 height 206
click at [395, 215] on div "Big Shoulders Display" at bounding box center [390, 218] width 58 height 11
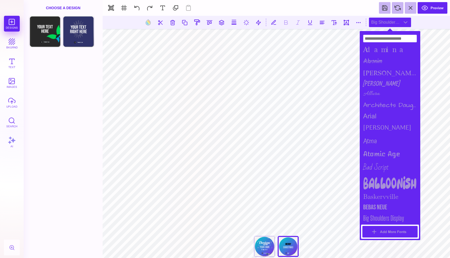
drag, startPoint x: 381, startPoint y: 178, endPoint x: 390, endPoint y: 228, distance: 51.1
click at [390, 228] on section "[PERSON_NAME] [PERSON_NAME] Architects Daughter arial [PERSON_NAME] Atma Atomic…" at bounding box center [390, 135] width 58 height 206
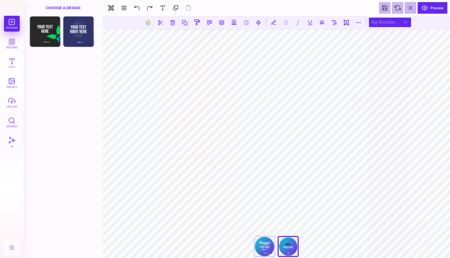
click at [408, 22] on div "Big Shoulders Display" at bounding box center [390, 22] width 42 height 9
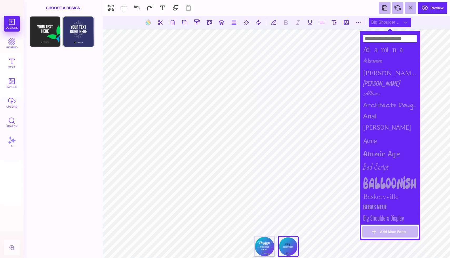
click at [424, 97] on body "Designs bkgrnd Text images upload Search AI set page background" at bounding box center [225, 129] width 450 height 258
click at [384, 154] on div "Atomic Age" at bounding box center [390, 154] width 58 height 12
click at [383, 163] on div "Bad Script" at bounding box center [390, 168] width 58 height 16
click at [387, 218] on div "Big Shoulders Display" at bounding box center [390, 218] width 58 height 11
click at [389, 235] on button "Add More Fonts" at bounding box center [389, 232] width 55 height 12
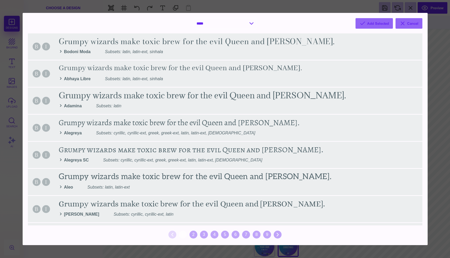
click at [252, 25] on select "**********" at bounding box center [225, 23] width 63 height 10
click at [194, 18] on select "**********" at bounding box center [225, 23] width 63 height 10
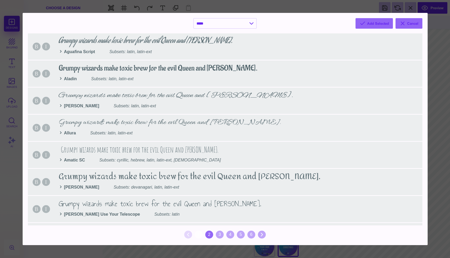
click at [209, 234] on div "2" at bounding box center [209, 235] width 8 height 8
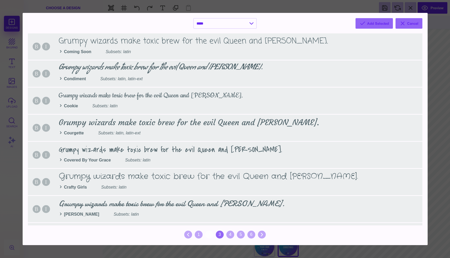
click at [220, 234] on div "3" at bounding box center [220, 235] width 8 height 8
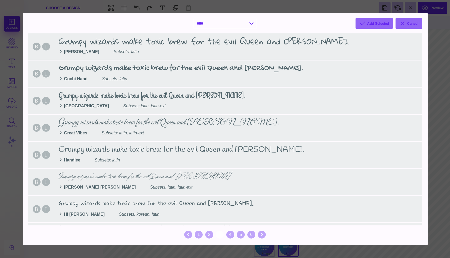
click at [251, 21] on select "**********" at bounding box center [225, 23] width 63 height 10
click at [194, 18] on select "**********" at bounding box center [225, 23] width 63 height 10
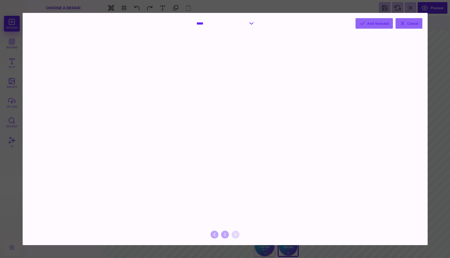
click at [249, 24] on select "**********" at bounding box center [225, 23] width 63 height 10
select select "*"
click at [194, 18] on select "**********" at bounding box center [225, 23] width 63 height 10
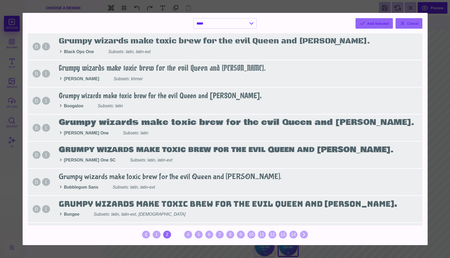
click at [167, 233] on div "2" at bounding box center [167, 235] width 8 height 8
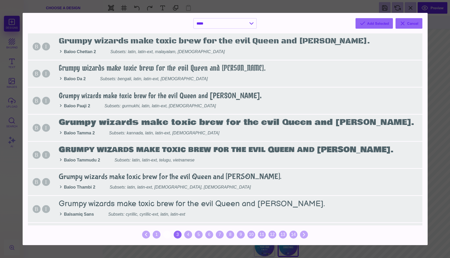
click at [180, 235] on div "3" at bounding box center [178, 235] width 8 height 8
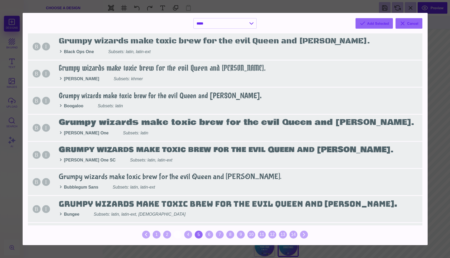
click at [195, 234] on div "5" at bounding box center [199, 235] width 8 height 8
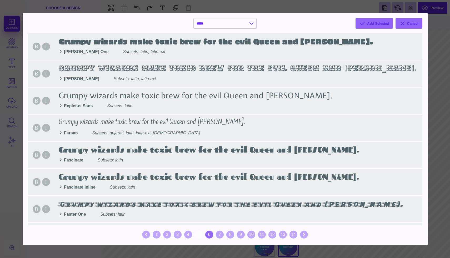
click at [210, 233] on div "6" at bounding box center [209, 235] width 8 height 8
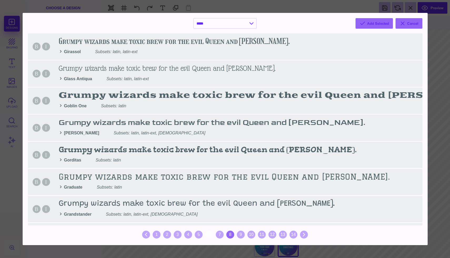
click at [230, 233] on div "8" at bounding box center [230, 235] width 8 height 8
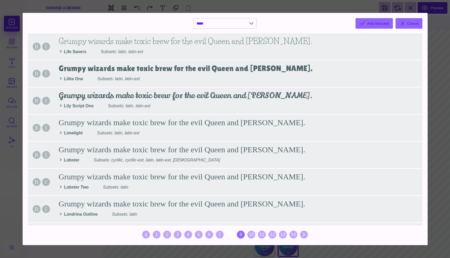
click at [241, 235] on div "9" at bounding box center [241, 235] width 8 height 8
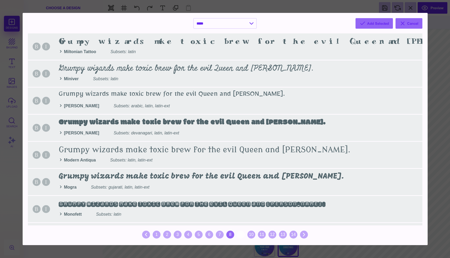
click at [231, 236] on div "8" at bounding box center [230, 235] width 8 height 8
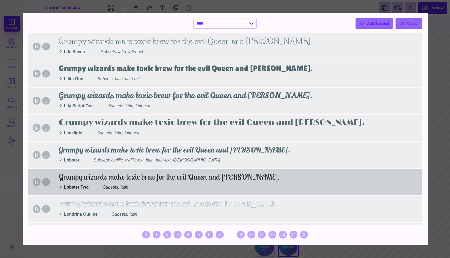
click at [195, 183] on div "B I Grumpy wizards make toxic brew for the evil Queen and [PERSON_NAME]. Lobste…" at bounding box center [225, 182] width 394 height 26
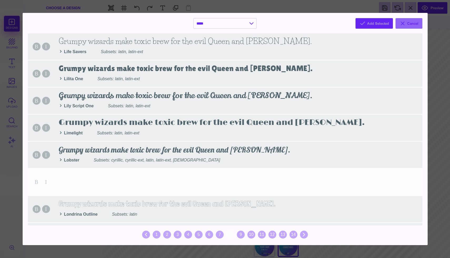
click at [370, 20] on button "Add Selected" at bounding box center [373, 23] width 37 height 11
select select "*"
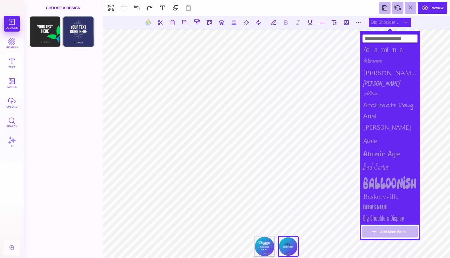
click at [395, 36] on input at bounding box center [390, 39] width 54 height 8
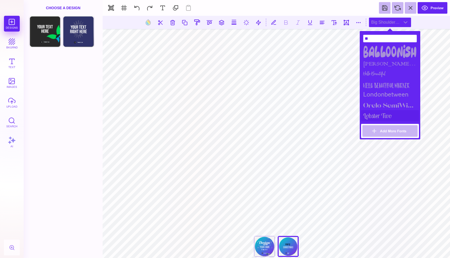
type input "**"
click at [385, 112] on div "Lobster Two" at bounding box center [390, 115] width 58 height 11
click at [383, 115] on div "Lobster Two" at bounding box center [390, 115] width 58 height 11
click at [378, 116] on div "Lobster Two" at bounding box center [390, 115] width 58 height 11
click at [377, 116] on div "Lobster Two" at bounding box center [390, 115] width 58 height 11
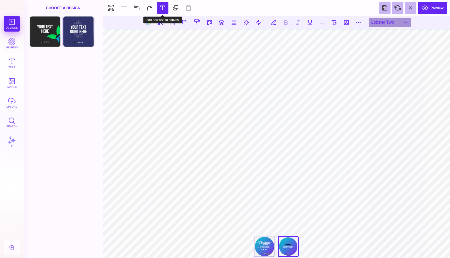
click at [165, 9] on button at bounding box center [163, 8] width 12 height 12
click at [331, 24] on button at bounding box center [333, 22] width 9 height 9
type input "***"
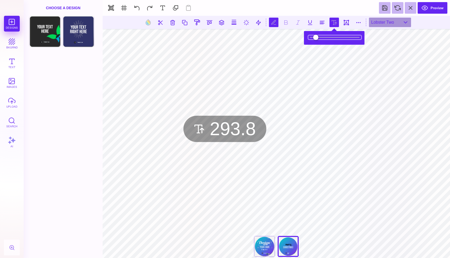
drag, startPoint x: 321, startPoint y: 37, endPoint x: 332, endPoint y: 40, distance: 11.8
type input "*****"
click at [332, 39] on input "range" at bounding box center [334, 37] width 53 height 4
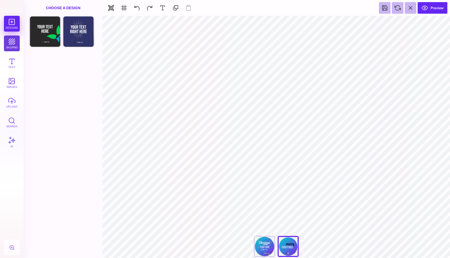
click at [12, 47] on button "bkgrnd" at bounding box center [12, 43] width 16 height 16
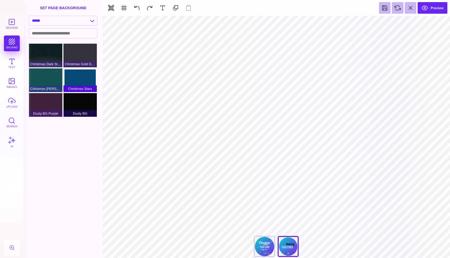
click at [84, 80] on div "Christmas Stars" at bounding box center [79, 80] width 33 height 24
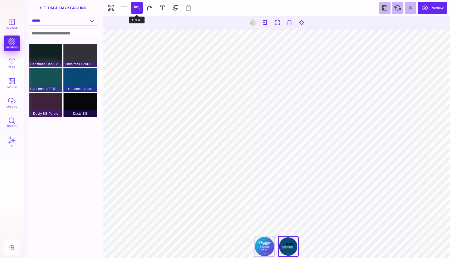
click at [140, 9] on button at bounding box center [137, 8] width 12 height 12
type input "#000000"
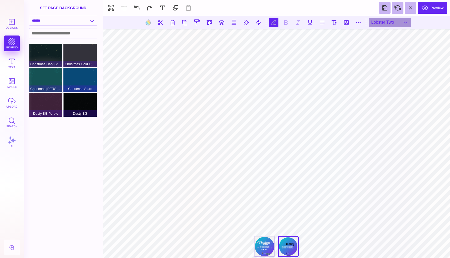
scroll to position [0, 0]
click at [148, 21] on button at bounding box center [148, 22] width 10 height 10
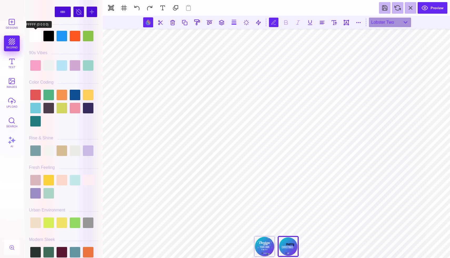
click at [38, 35] on div at bounding box center [35, 36] width 11 height 11
click at [48, 93] on div at bounding box center [48, 95] width 11 height 11
click at [86, 42] on div at bounding box center [63, 35] width 69 height 13
click at [88, 37] on div at bounding box center [88, 36] width 11 height 11
type input "#8BC34A"
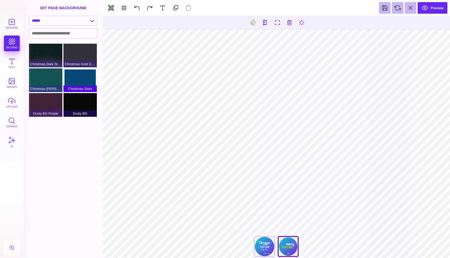
click at [85, 83] on div "Christmas Stars" at bounding box center [79, 80] width 33 height 24
click at [14, 82] on button "images" at bounding box center [12, 83] width 16 height 16
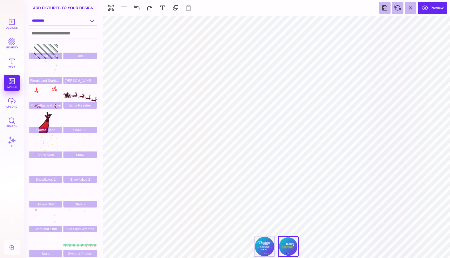
scroll to position [34, 0]
click at [42, 214] on div "Stars and Stuff" at bounding box center [45, 220] width 33 height 24
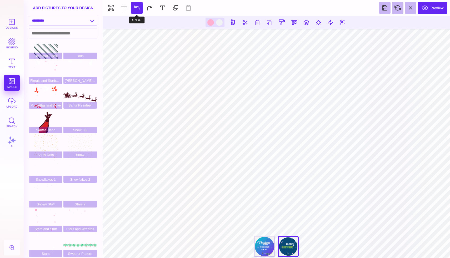
click at [136, 9] on button at bounding box center [137, 8] width 12 height 12
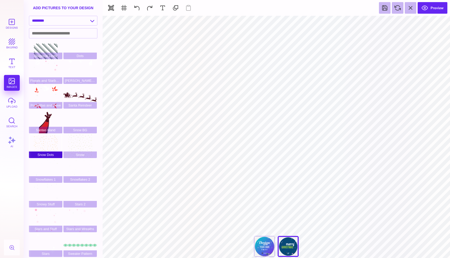
click at [48, 140] on div "Snow Dots" at bounding box center [45, 146] width 33 height 24
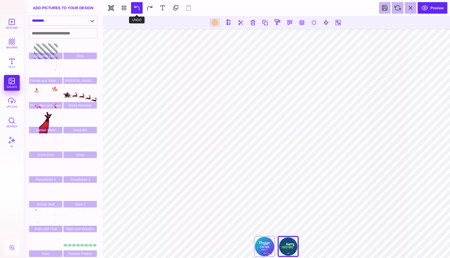
click at [137, 7] on button at bounding box center [137, 8] width 12 height 12
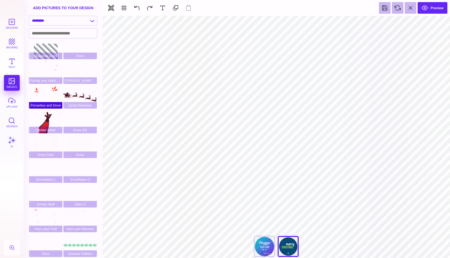
click at [48, 90] on div "Ponsettas and Dove" at bounding box center [45, 97] width 33 height 24
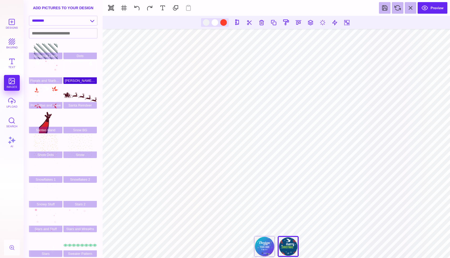
click at [86, 70] on div "[PERSON_NAME] Frame" at bounding box center [79, 72] width 33 height 24
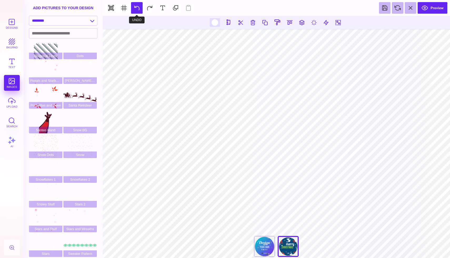
click at [136, 9] on button at bounding box center [137, 8] width 12 height 12
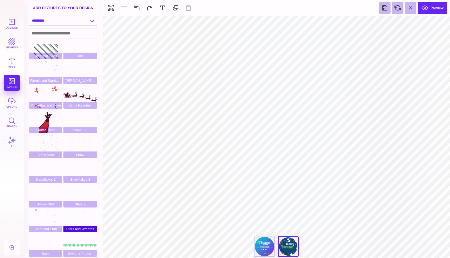
click at [78, 221] on div "Stars and Wreaths" at bounding box center [79, 220] width 33 height 24
type input "#FFFFFF"
click at [435, 7] on button "Preview" at bounding box center [432, 8] width 30 height 12
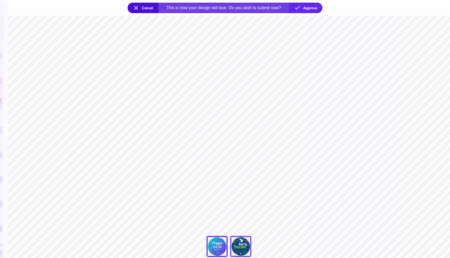
click at [240, 245] on div "Back" at bounding box center [240, 246] width 21 height 21
click at [217, 253] on div "Front" at bounding box center [216, 246] width 21 height 21
click at [240, 251] on div "Back" at bounding box center [240, 246] width 21 height 21
